Goal: Information Seeking & Learning: Check status

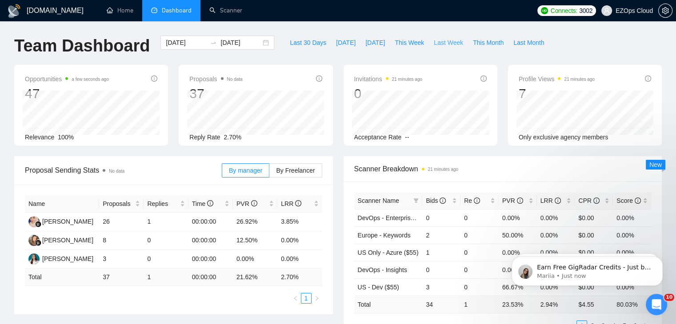
click at [434, 42] on span "Last Week" at bounding box center [448, 43] width 29 height 10
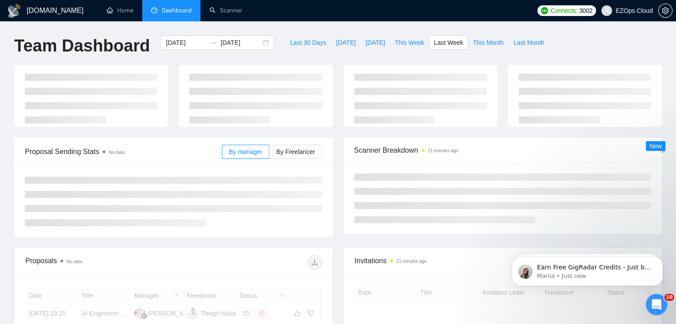
type input "[DATE]"
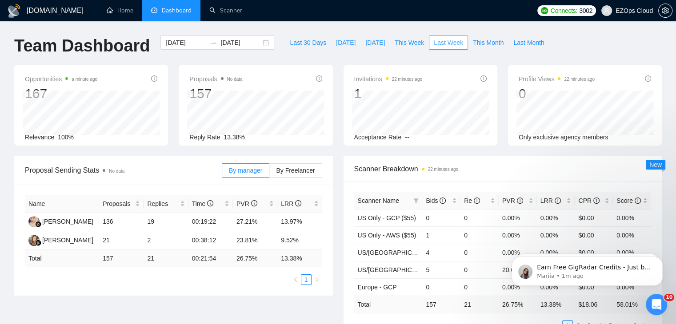
click at [447, 42] on span "Last Week" at bounding box center [448, 43] width 29 height 10
click at [414, 204] on span at bounding box center [416, 200] width 9 height 13
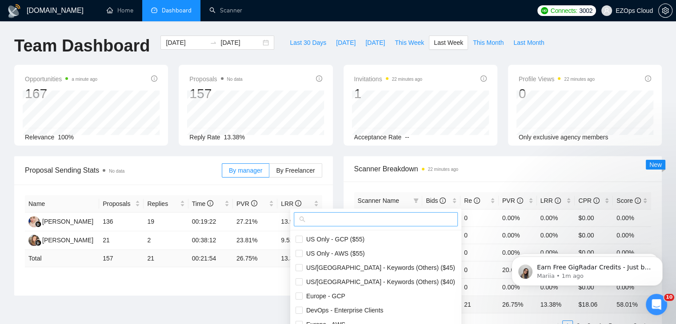
click at [392, 212] on span at bounding box center [376, 219] width 164 height 14
click at [400, 224] on input "text" at bounding box center [379, 220] width 145 height 10
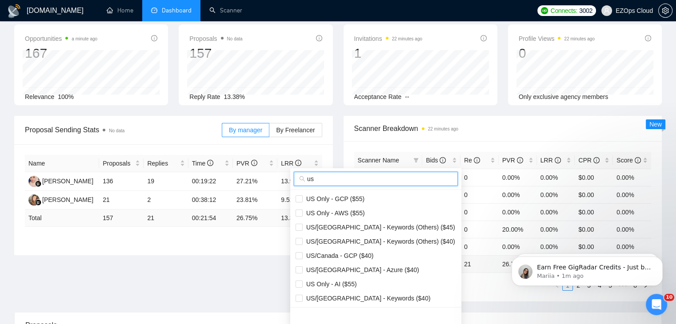
scroll to position [89, 0]
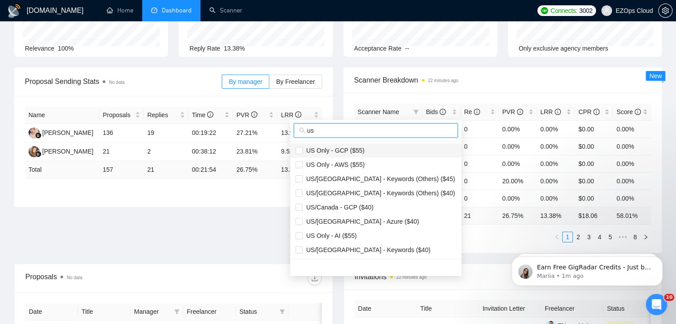
type input "us"
click at [377, 144] on li "US Only - GCP ($55)" at bounding box center [375, 151] width 171 height 14
checkbox input "true"
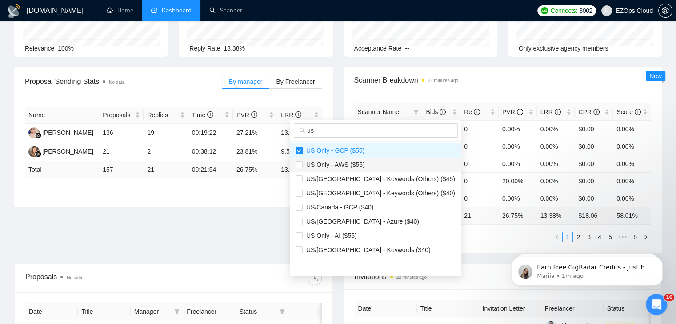
click at [364, 164] on span "US Only - AWS ($55)" at bounding box center [376, 165] width 160 height 10
checkbox input "true"
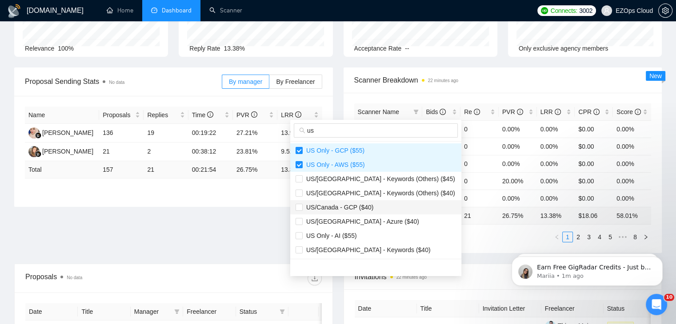
click at [372, 203] on span "US/Canada - GCP ($40)" at bounding box center [376, 208] width 160 height 10
checkbox input "true"
click at [372, 216] on li "US/[GEOGRAPHIC_DATA] - Azure ($40)" at bounding box center [375, 222] width 171 height 14
checkbox input "true"
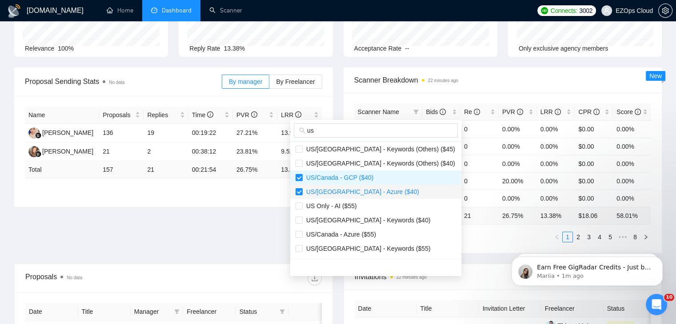
scroll to position [44, 0]
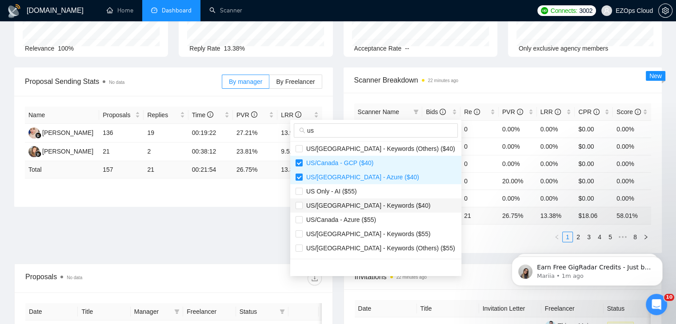
click at [360, 207] on span "US/[GEOGRAPHIC_DATA] - Keywords ($40)" at bounding box center [367, 205] width 128 height 7
checkbox input "true"
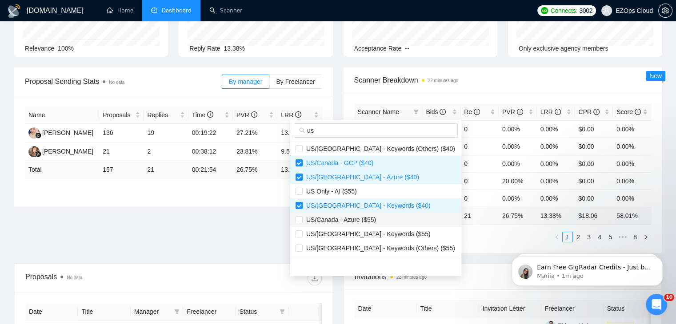
click at [367, 216] on span "US/Canada - Azure ($55)" at bounding box center [339, 219] width 73 height 7
checkbox input "true"
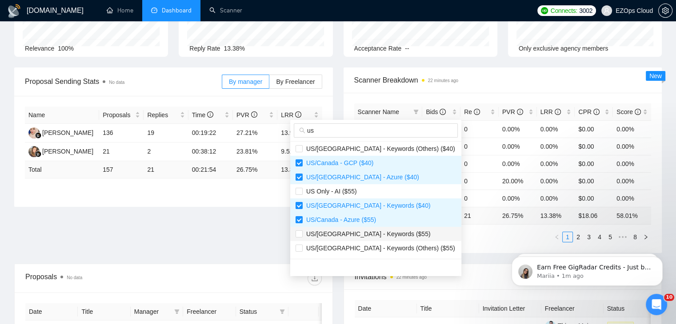
click at [379, 231] on span "US/[GEOGRAPHIC_DATA] - Keywords ($55)" at bounding box center [367, 234] width 128 height 7
checkbox input "true"
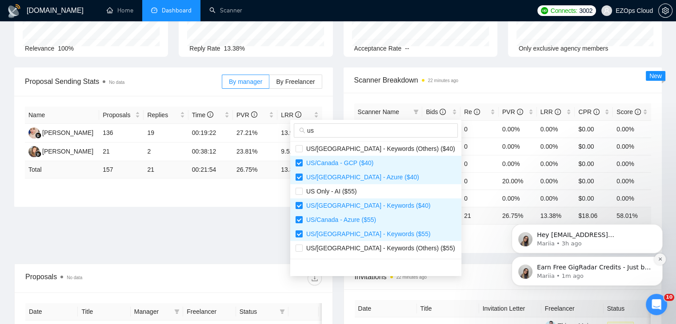
click at [659, 261] on icon "Dismiss notification" at bounding box center [660, 259] width 5 height 5
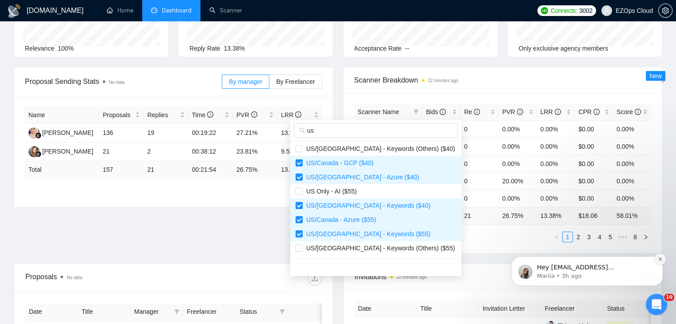
click at [658, 261] on icon "Dismiss notification" at bounding box center [660, 259] width 5 height 5
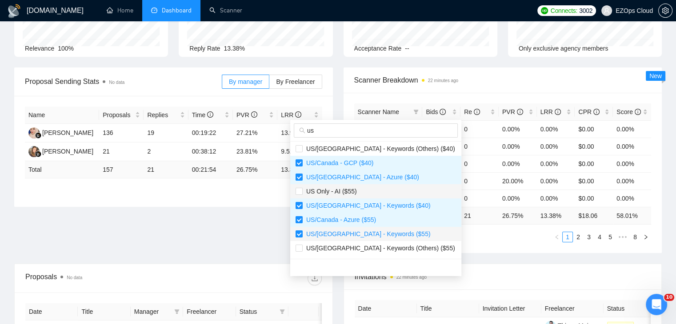
scroll to position [89, 0]
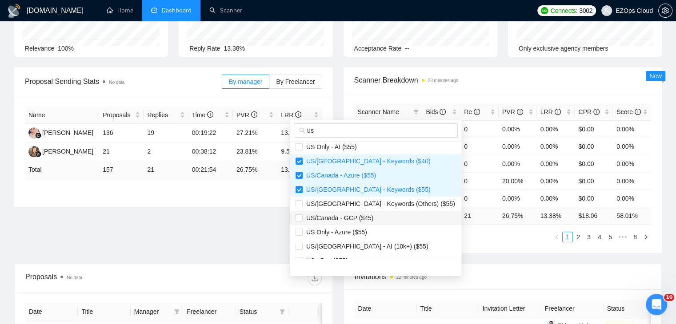
click at [366, 217] on span "US/Canada - GCP ($45)" at bounding box center [338, 218] width 71 height 7
checkbox input "true"
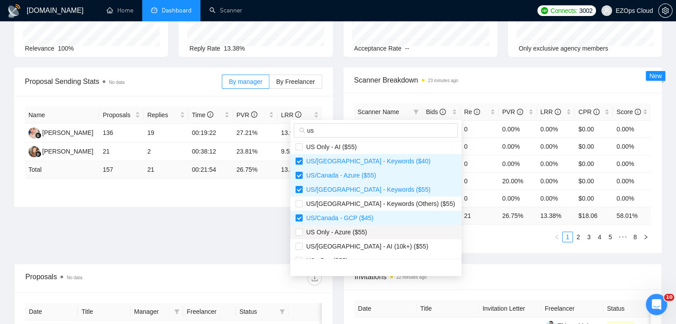
click at [373, 230] on span "US Only - Azure ($55)" at bounding box center [376, 233] width 160 height 10
checkbox input "true"
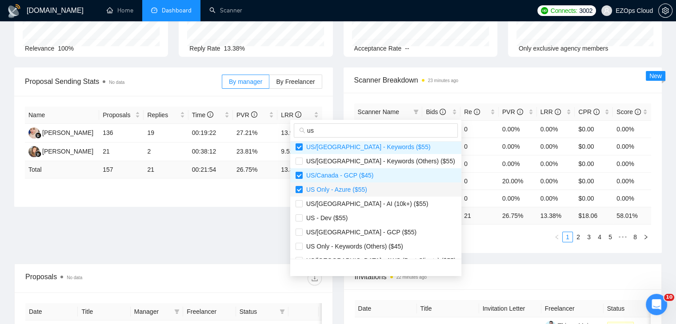
scroll to position [178, 0]
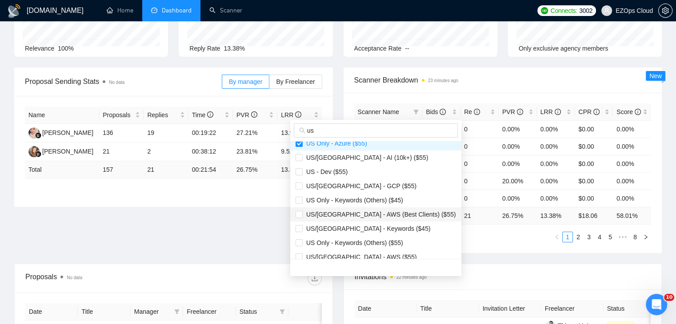
click at [382, 211] on span "US/[GEOGRAPHIC_DATA] - AWS (Best Clients) ($55)" at bounding box center [379, 214] width 153 height 7
checkbox input "true"
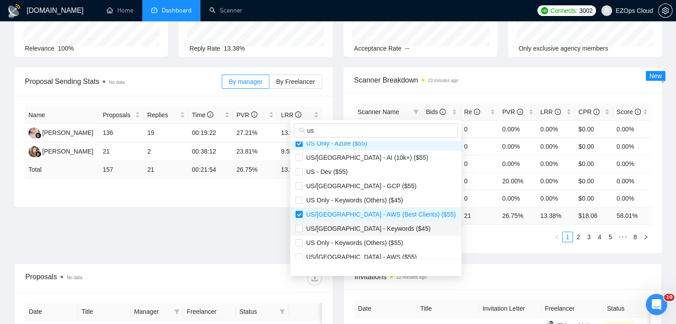
click at [384, 233] on span "US/[GEOGRAPHIC_DATA] - Keywords ($45)" at bounding box center [376, 229] width 160 height 10
checkbox input "true"
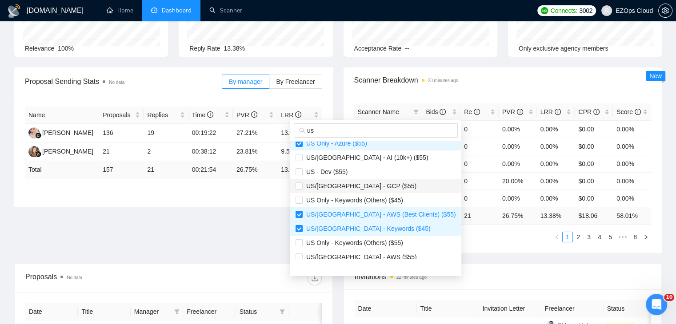
click at [372, 187] on span "US/[GEOGRAPHIC_DATA] - GCP ($55)" at bounding box center [376, 186] width 160 height 10
checkbox input "true"
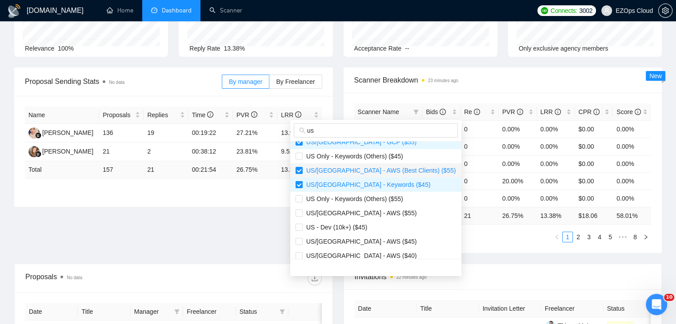
scroll to position [222, 0]
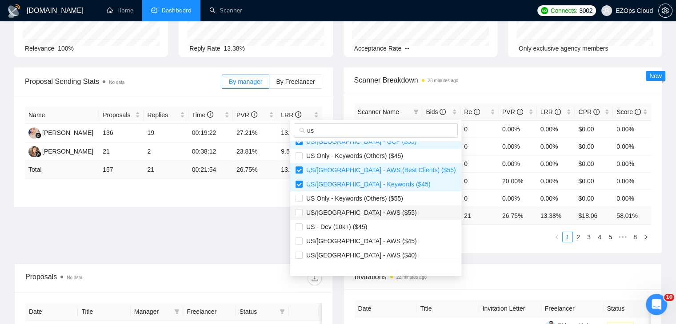
click at [362, 209] on span "US/[GEOGRAPHIC_DATA] - AWS ($55)" at bounding box center [360, 212] width 114 height 7
checkbox input "true"
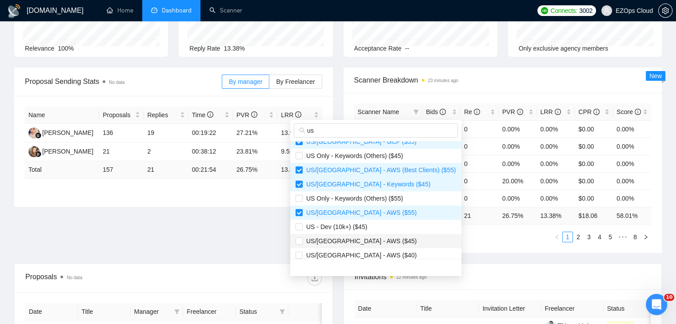
click at [366, 244] on span "US/[GEOGRAPHIC_DATA] - AWS ($45)" at bounding box center [360, 241] width 114 height 7
checkbox input "true"
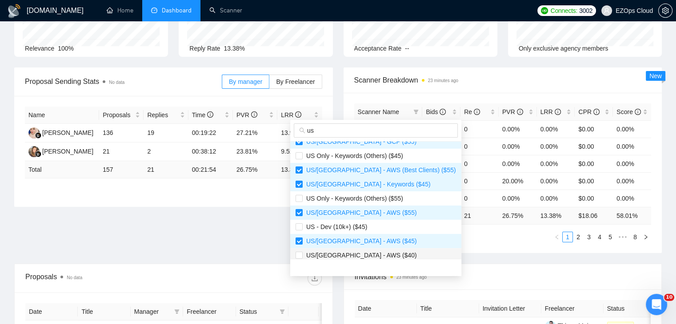
click at [378, 257] on span "US/[GEOGRAPHIC_DATA] - AWS ($40)" at bounding box center [376, 256] width 160 height 10
checkbox input "true"
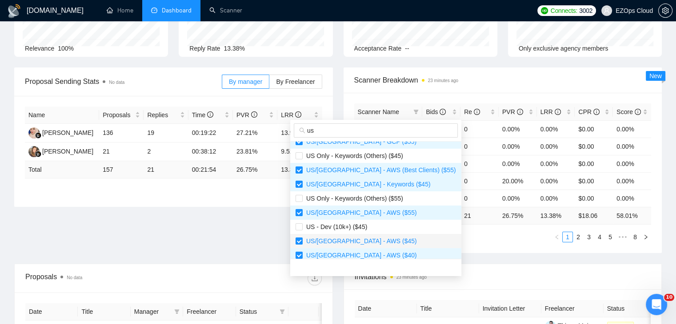
scroll to position [311, 0]
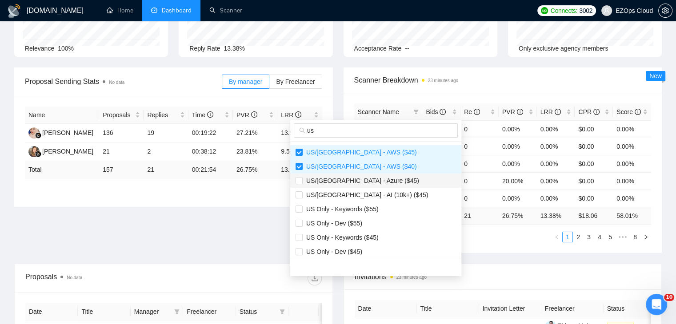
click at [368, 181] on span "US/[GEOGRAPHIC_DATA] - Azure ($45)" at bounding box center [361, 180] width 116 height 7
checkbox input "true"
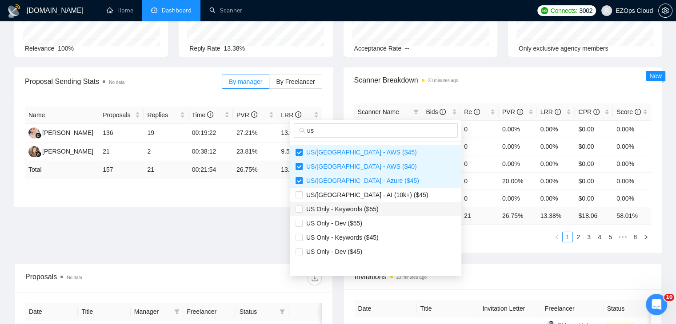
click at [367, 207] on span "US Only - Keywords ($55)" at bounding box center [341, 209] width 76 height 7
checkbox input "true"
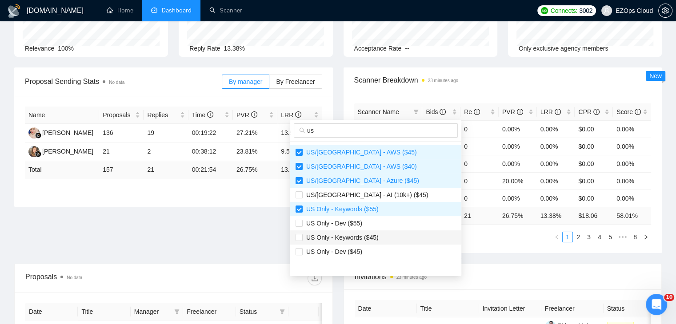
click at [370, 234] on span "US Only - Keywords ($45)" at bounding box center [341, 237] width 76 height 7
checkbox input "true"
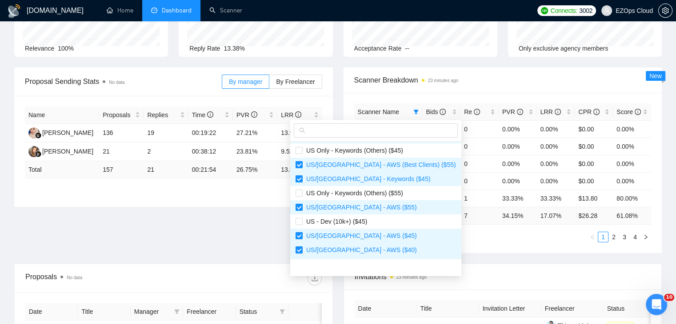
click at [449, 248] on div "Scanner Name Bids Re PVR LRR CPR Score US Only - GCP ($55) 0 0 0.00% 0.00% $0.0…" at bounding box center [503, 173] width 319 height 160
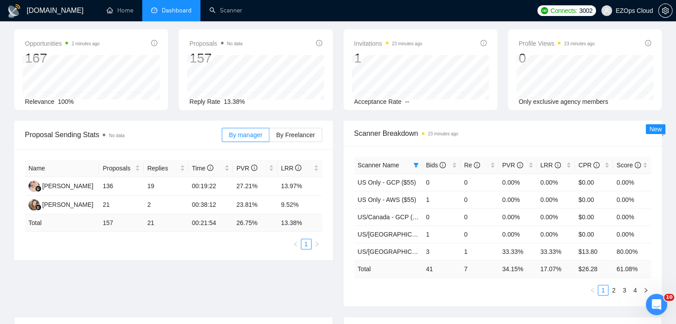
scroll to position [0, 0]
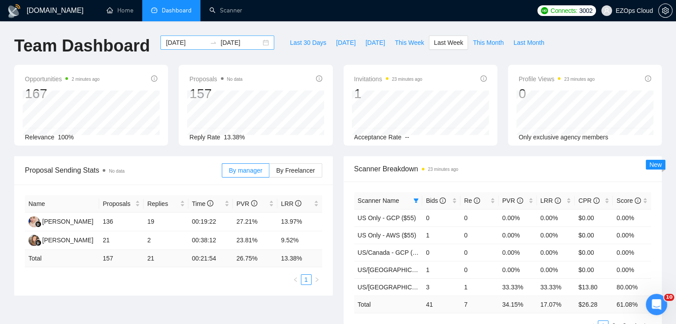
click at [258, 39] on div "[DATE] [DATE]" at bounding box center [217, 43] width 114 height 14
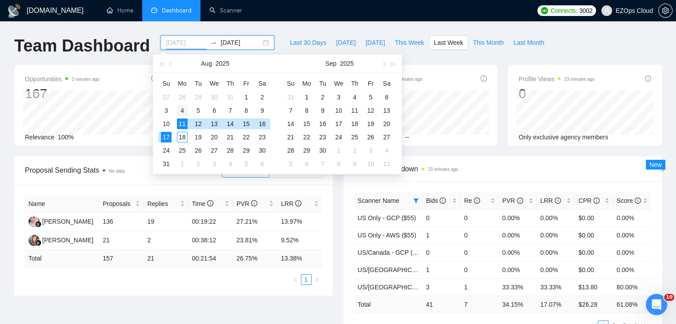
type input "[DATE]"
click at [181, 108] on div "4" at bounding box center [182, 110] width 11 height 11
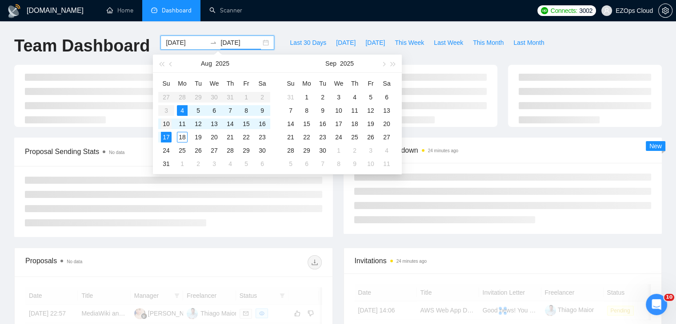
type input "[DATE]"
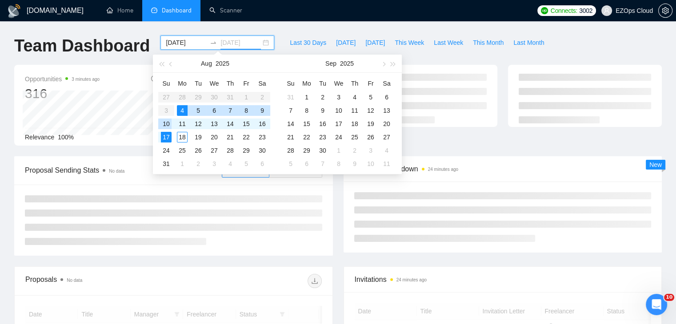
click at [168, 123] on div "10" at bounding box center [166, 124] width 11 height 11
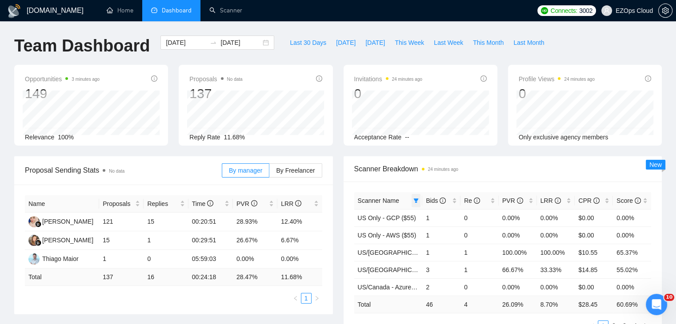
click at [416, 198] on icon "filter" at bounding box center [415, 200] width 5 height 5
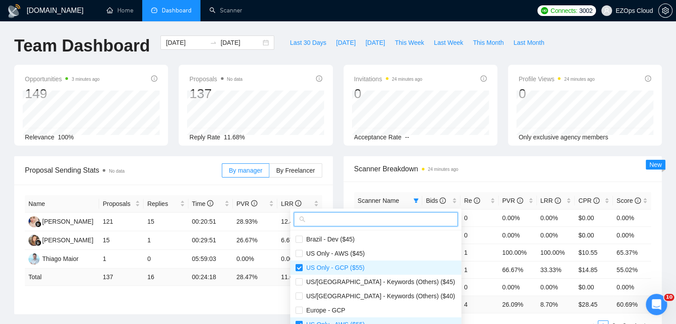
click at [348, 217] on input "text" at bounding box center [379, 220] width 145 height 10
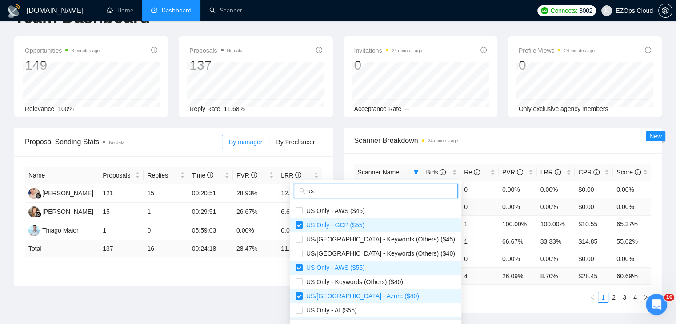
scroll to position [44, 0]
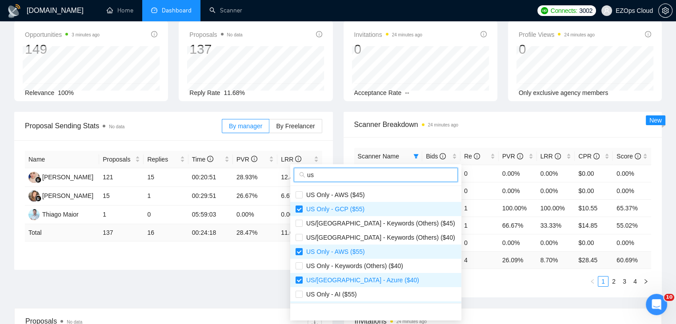
type input "us"
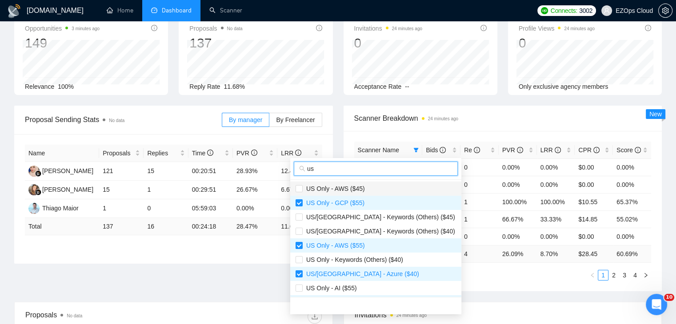
scroll to position [89, 0]
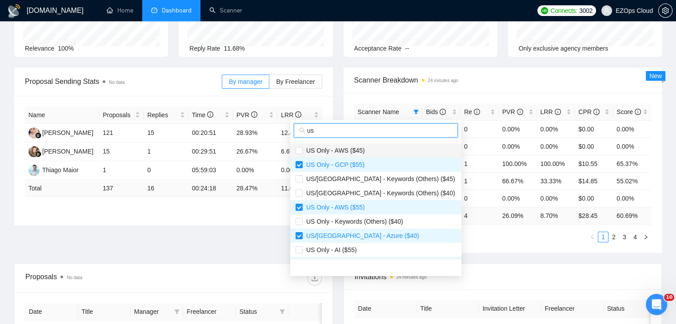
click at [371, 152] on span "US Only - AWS ($45)" at bounding box center [376, 151] width 160 height 10
checkbox input "true"
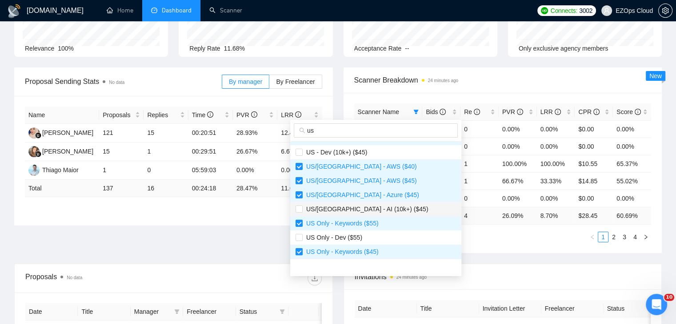
scroll to position [327, 0]
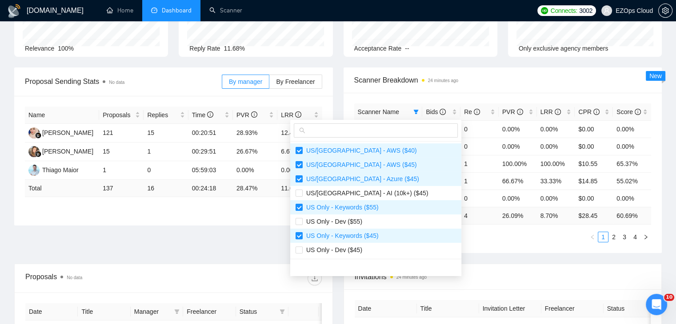
click at [461, 247] on div "Scanner Name Bids Re PVR LRR CPR Score US Only - GCP ($55) 1 0 0.00% 0.00% $0.0…" at bounding box center [503, 173] width 319 height 160
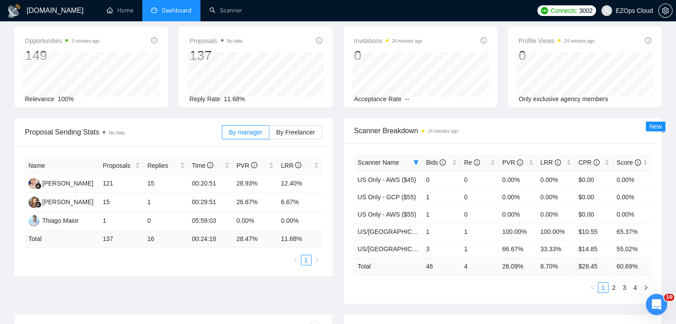
scroll to position [0, 0]
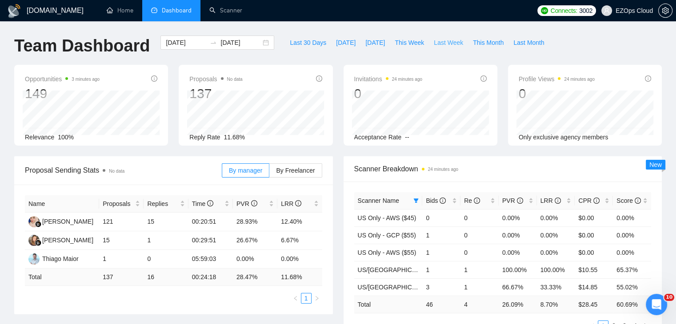
click at [441, 41] on span "Last Week" at bounding box center [448, 43] width 29 height 10
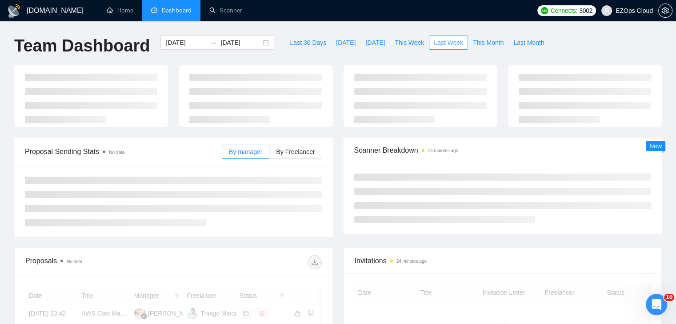
type input "[DATE]"
click at [402, 42] on span "This Week" at bounding box center [409, 43] width 29 height 10
type input "[DATE]"
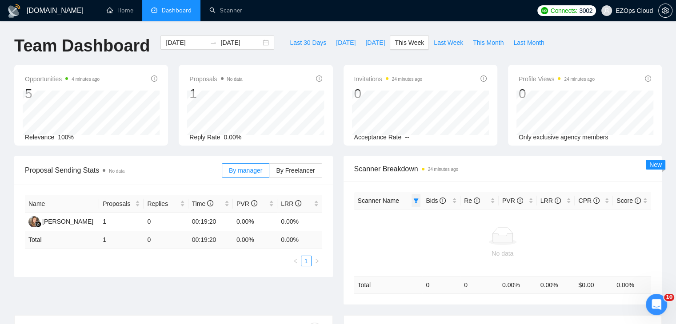
click at [416, 198] on icon "filter" at bounding box center [415, 200] width 5 height 5
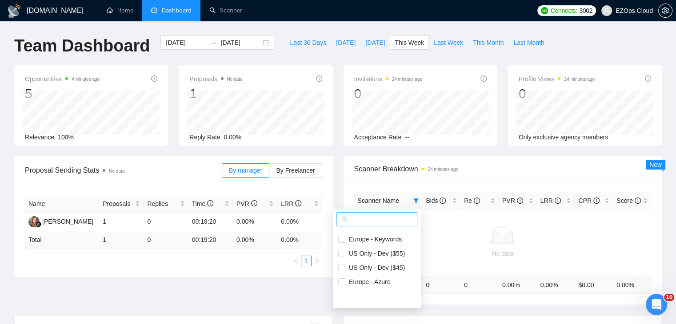
click at [389, 221] on input "text" at bounding box center [381, 220] width 62 height 10
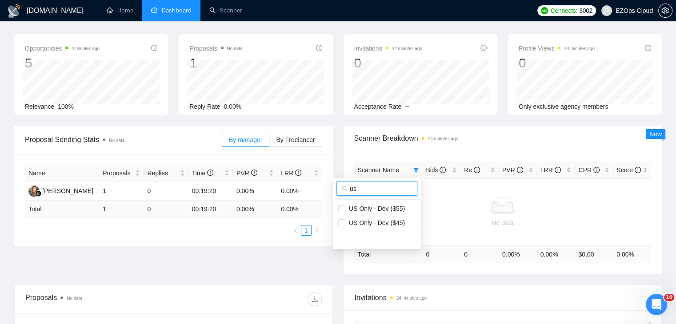
scroll to position [44, 0]
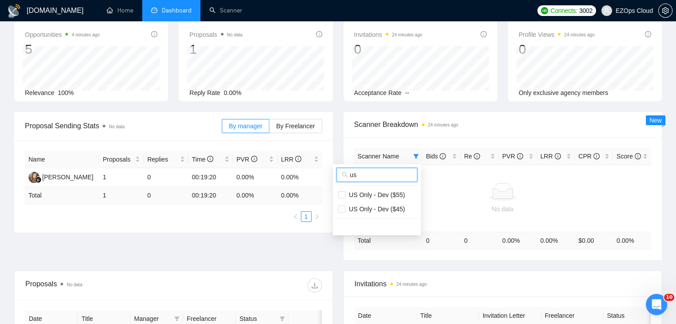
type input "us"
click at [310, 272] on div "Proposals No data" at bounding box center [173, 286] width 296 height 28
